Goal: Navigation & Orientation: Find specific page/section

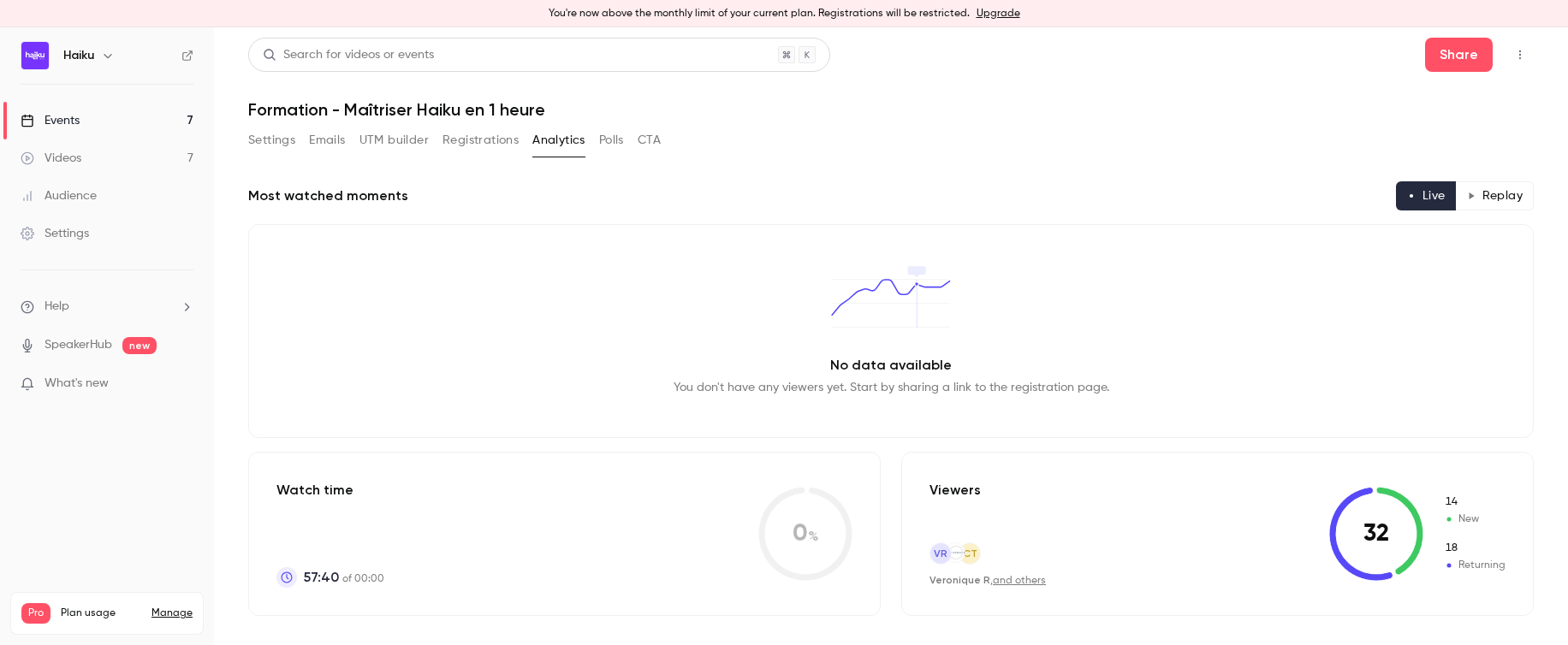
click at [1519, 55] on icon "button" at bounding box center [1519, 55] width 2 height 10
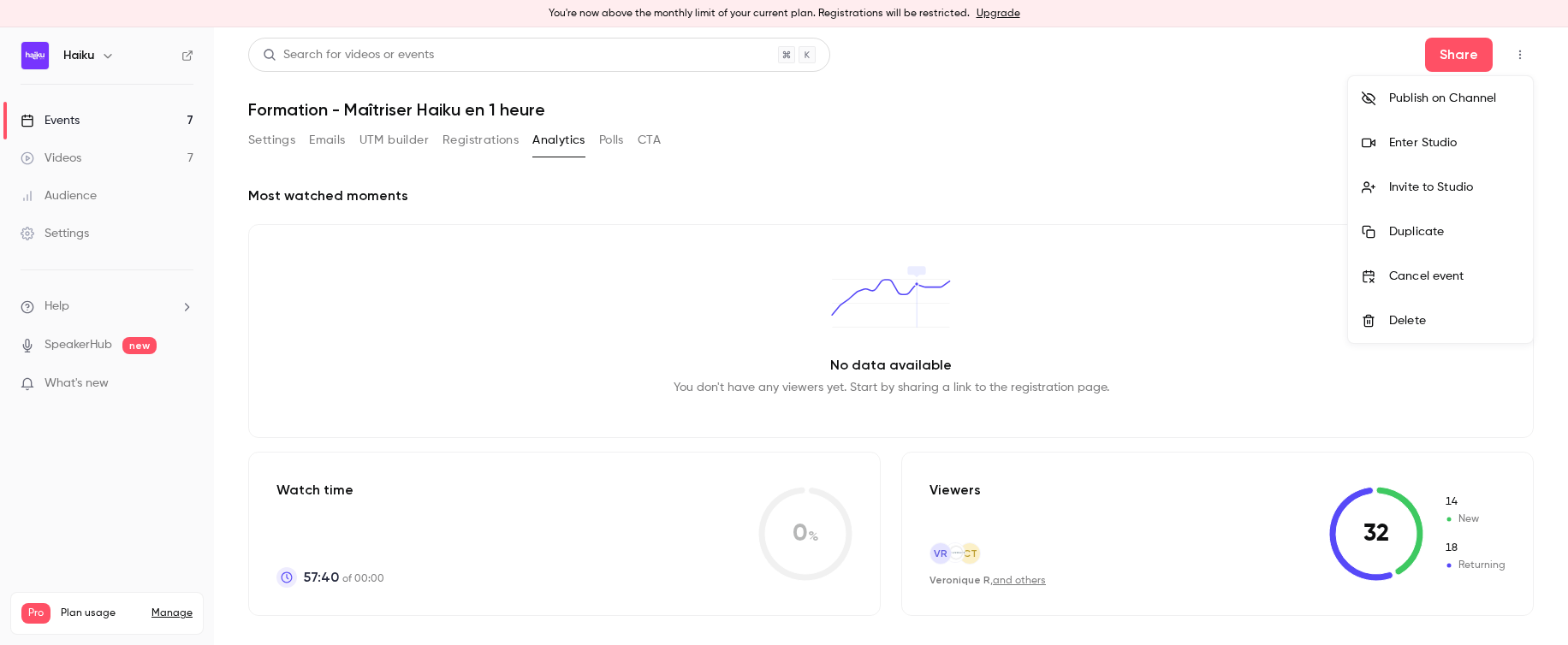
click at [1305, 132] on div at bounding box center [784, 322] width 1568 height 645
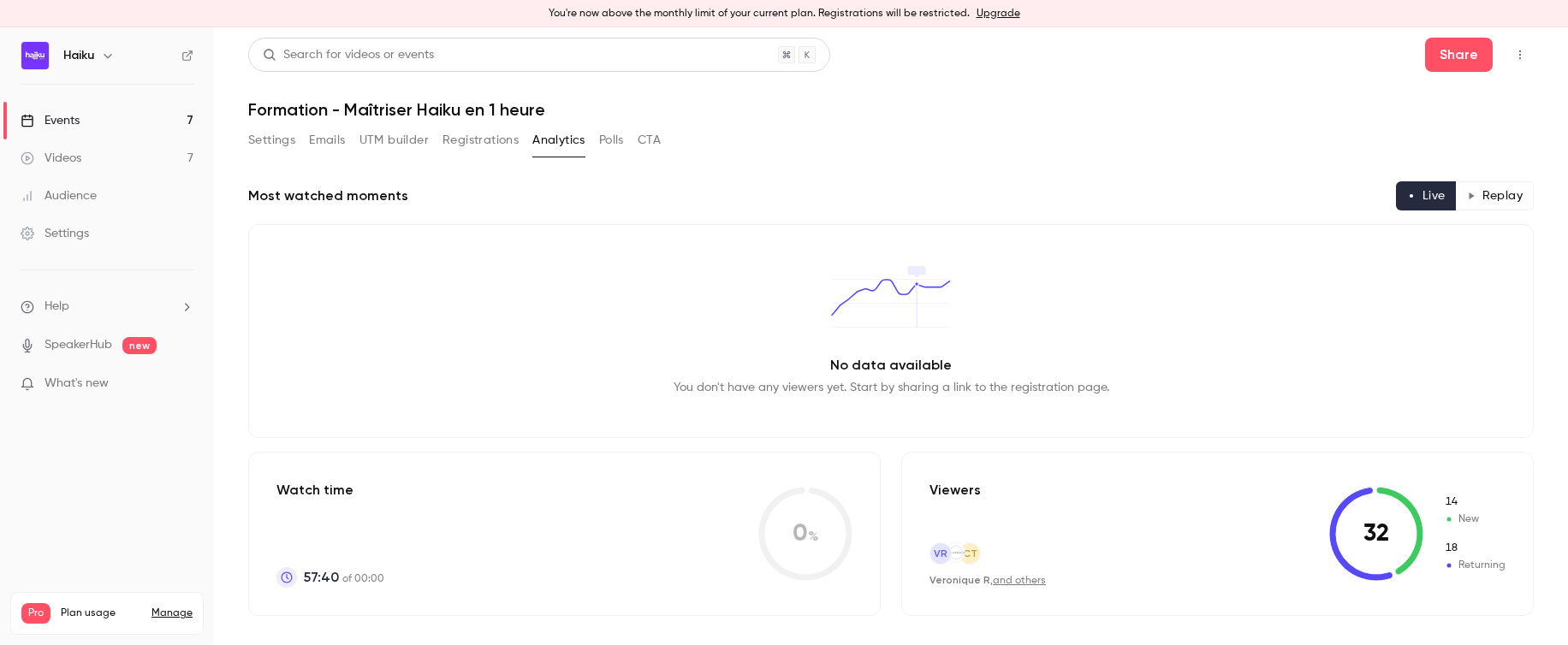
click at [269, 140] on button "Settings" at bounding box center [271, 140] width 47 height 28
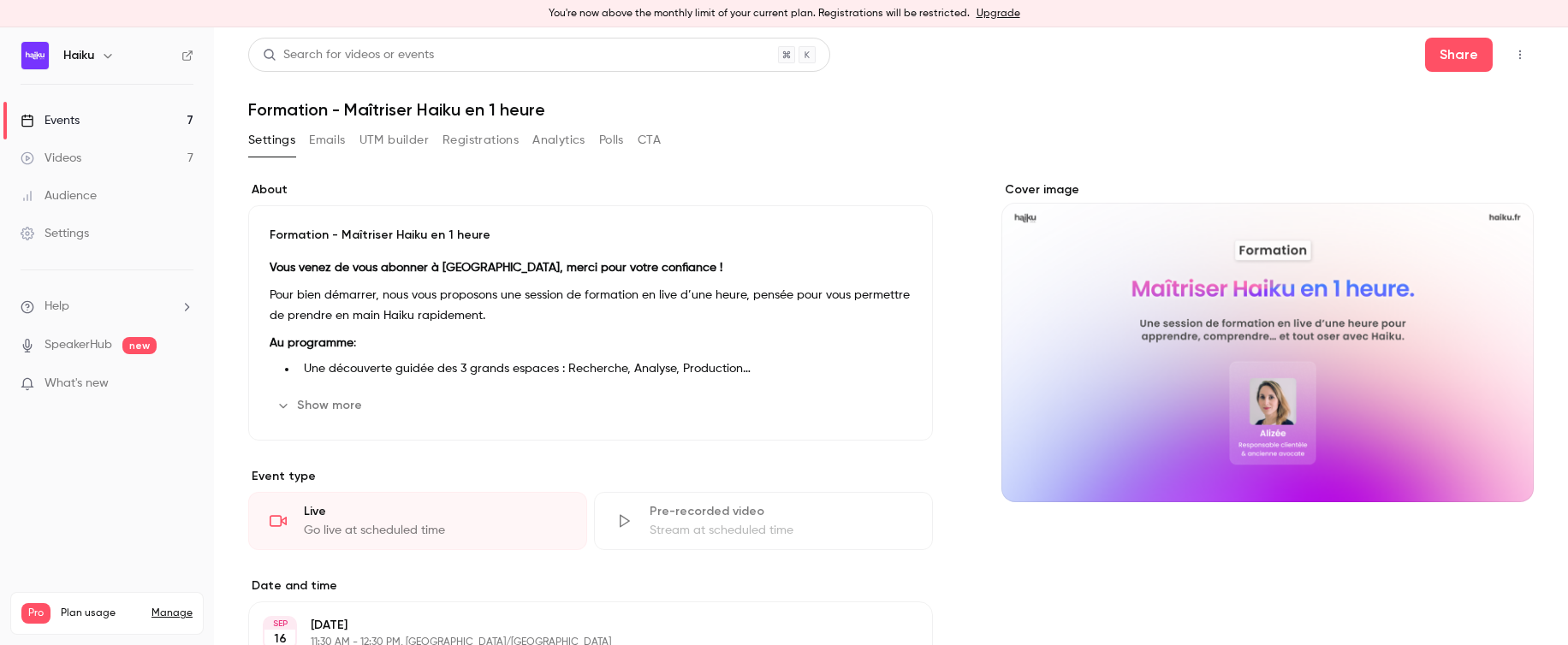
click at [146, 114] on link "Events 7" at bounding box center [107, 121] width 214 height 38
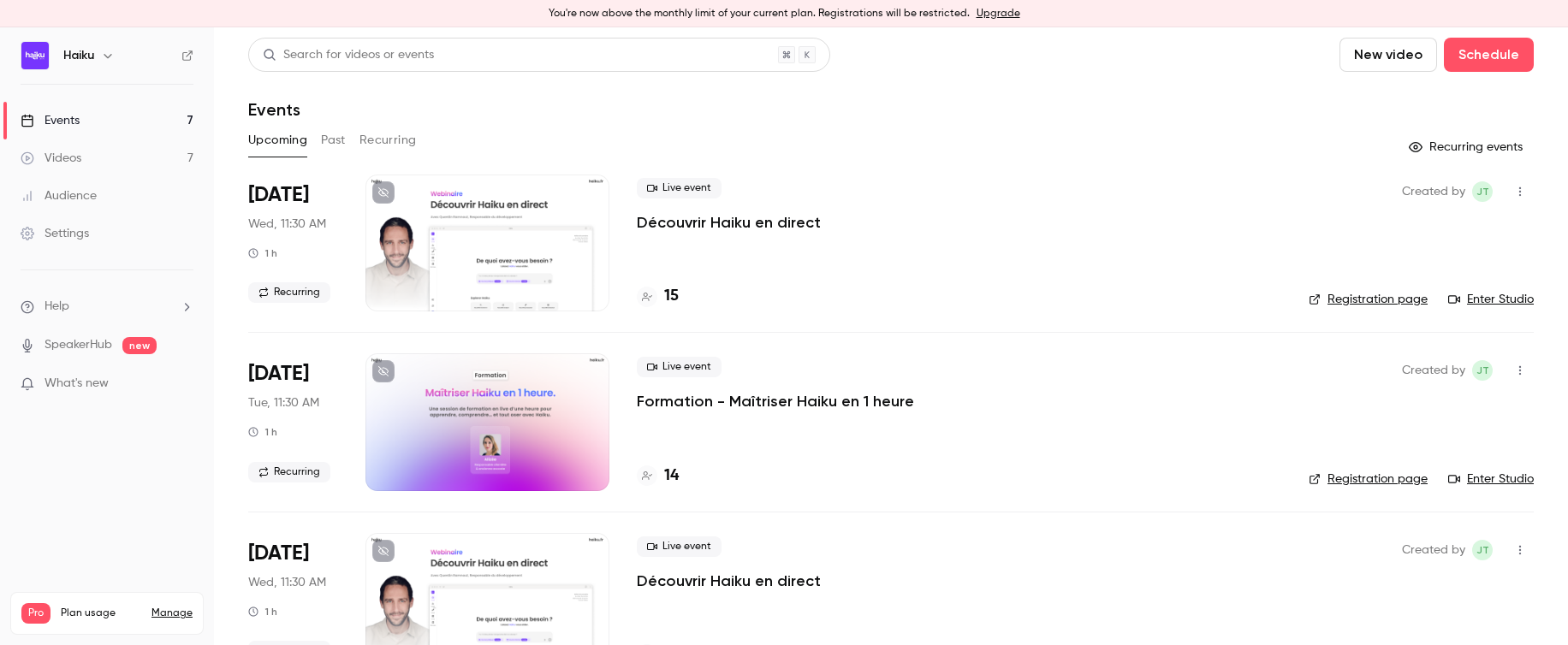
click at [335, 142] on button "Past" at bounding box center [333, 140] width 25 height 28
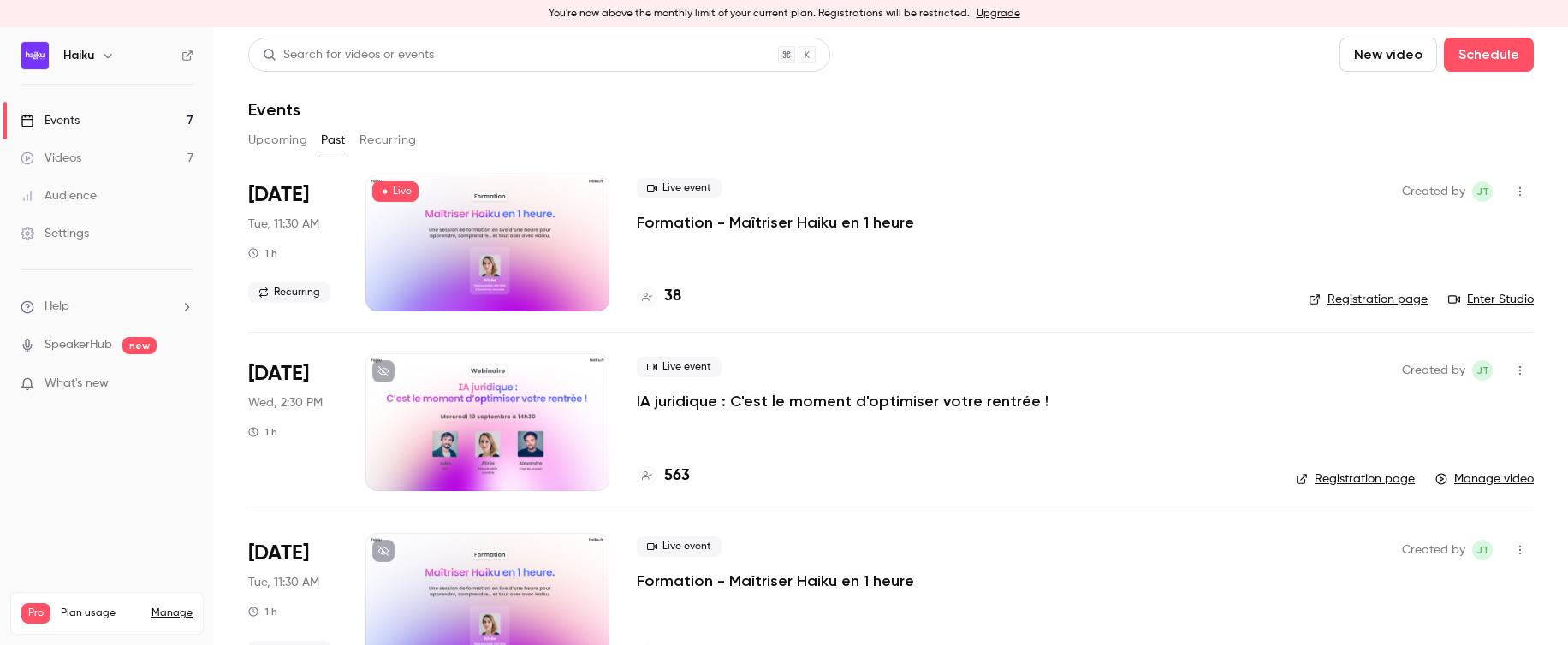
click at [1373, 300] on link "Registration page" at bounding box center [1367, 300] width 119 height 17
click at [1362, 298] on link "Registration page" at bounding box center [1367, 300] width 119 height 17
click at [514, 256] on div at bounding box center [487, 243] width 244 height 137
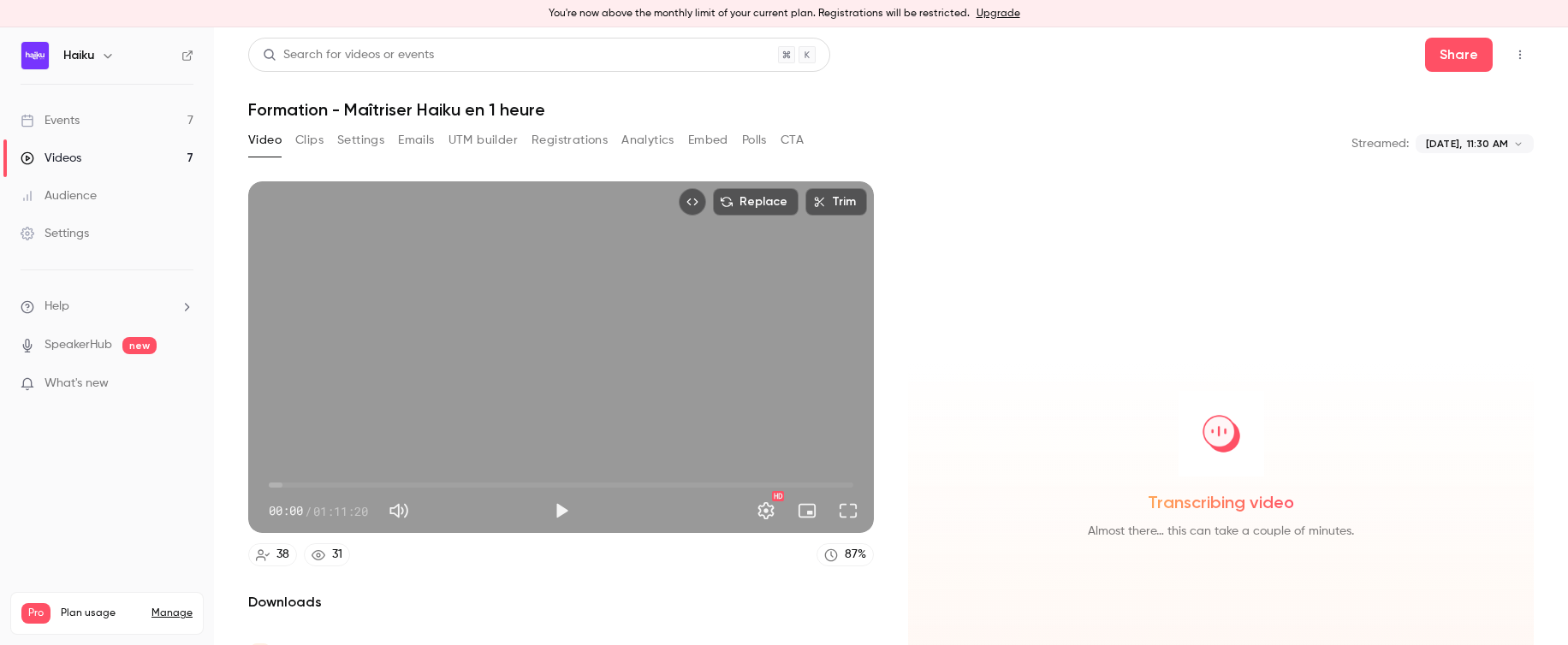
click at [638, 147] on button "Analytics" at bounding box center [648, 140] width 53 height 28
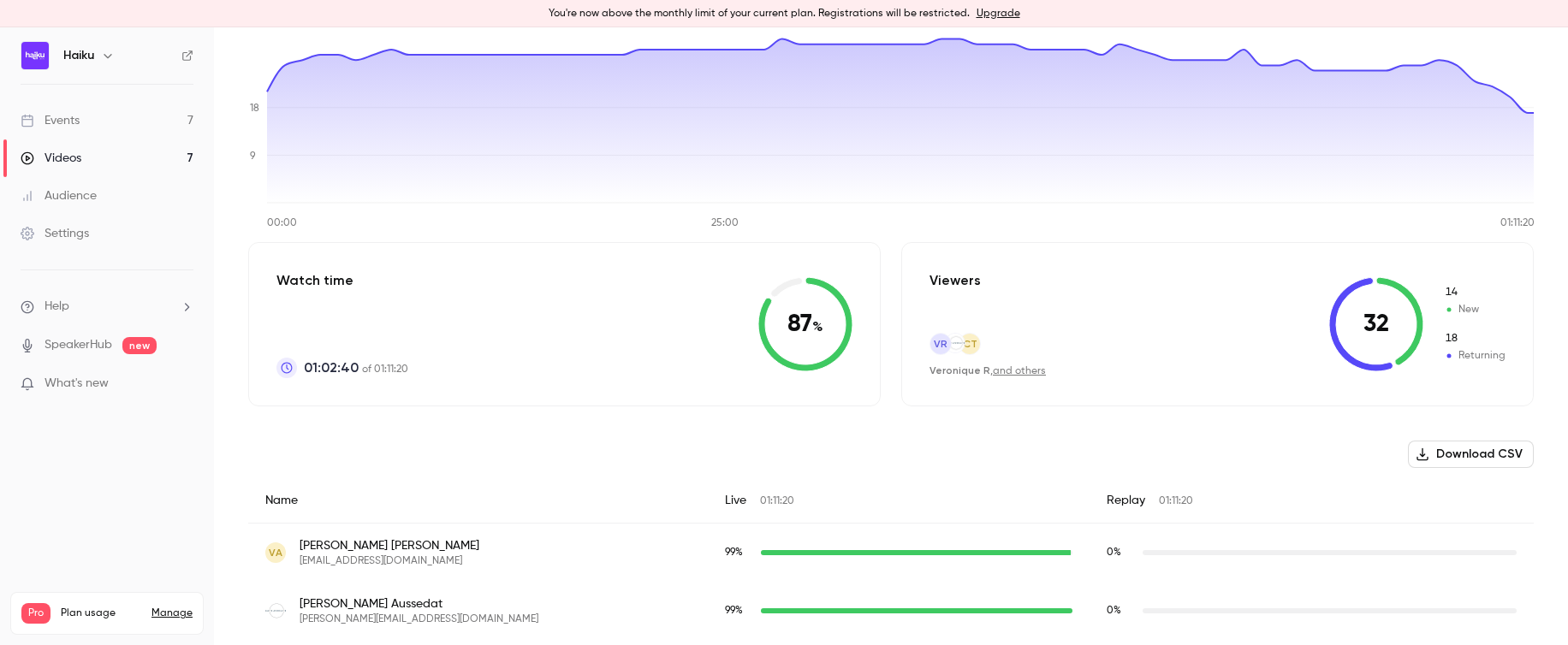
scroll to position [157, 0]
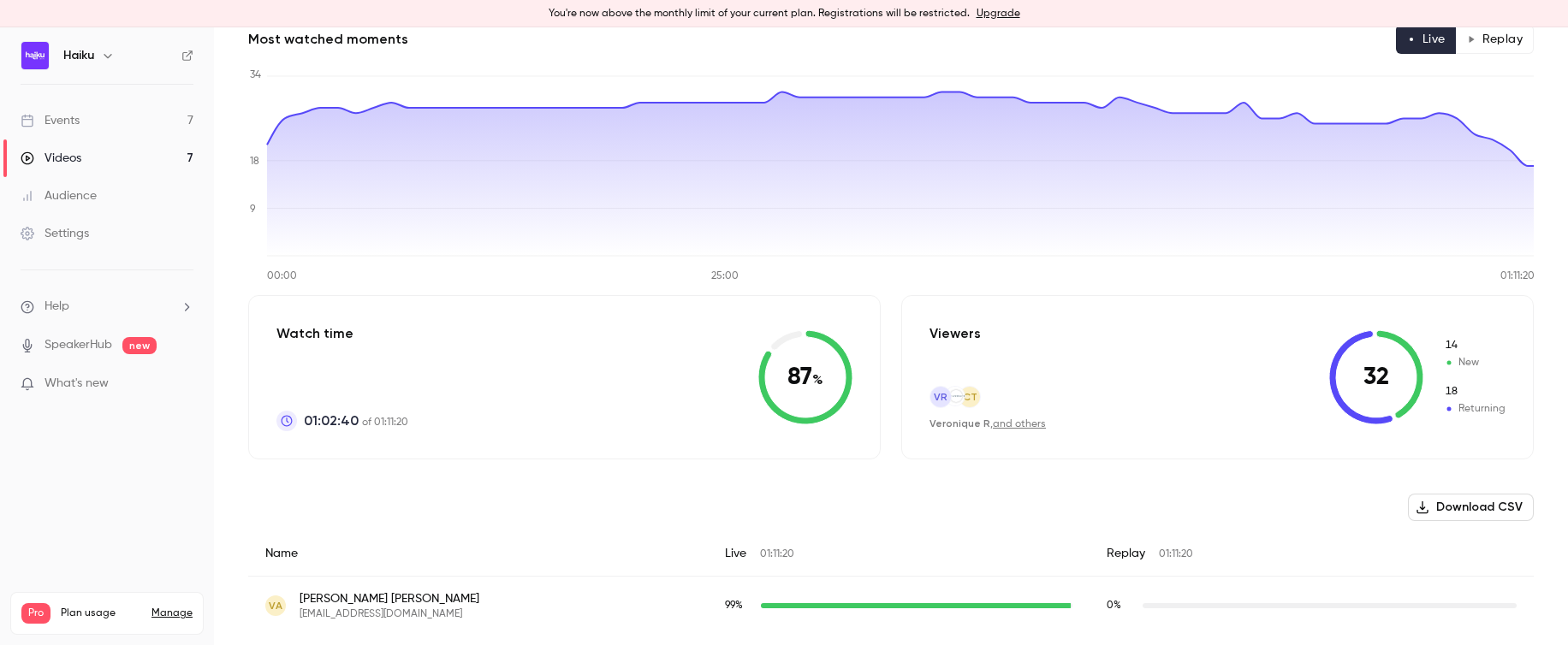
click at [815, 372] on icon at bounding box center [805, 377] width 94 height 94
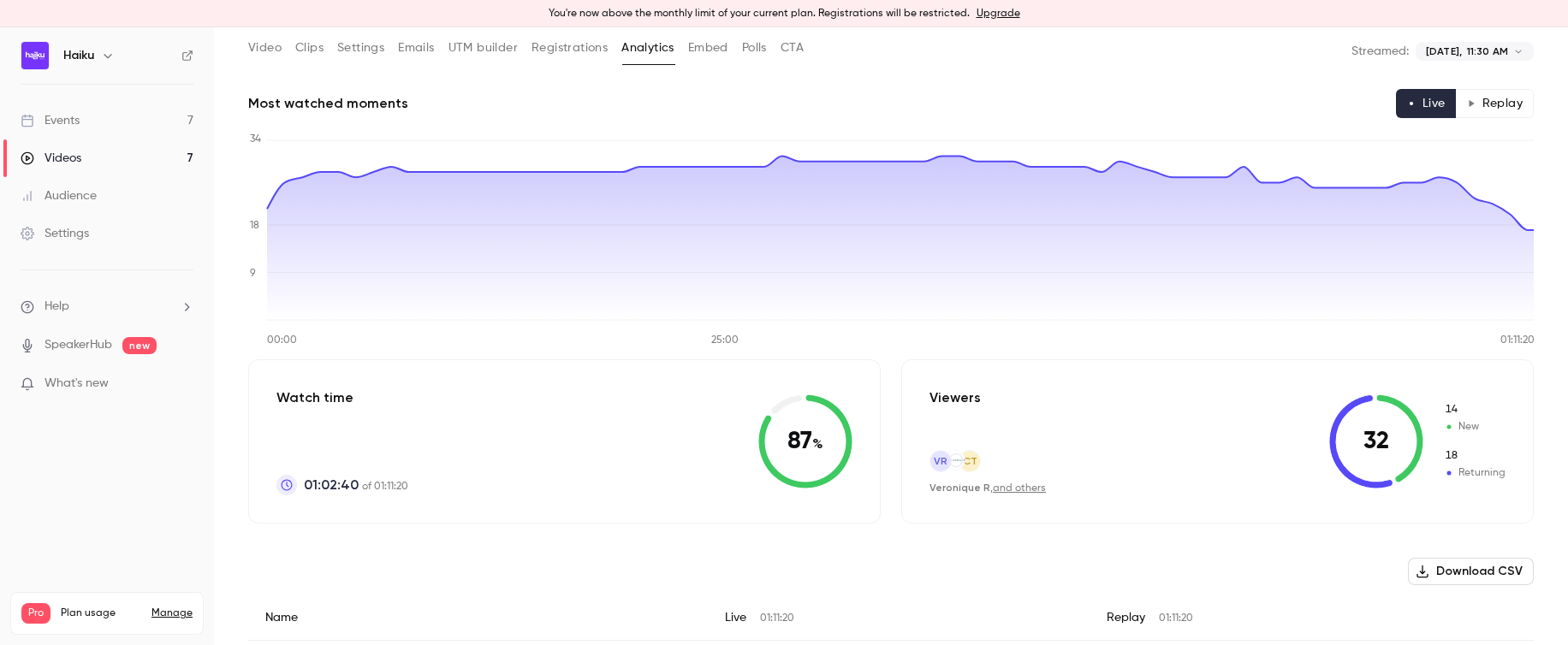
scroll to position [117, 0]
